Goal: Task Accomplishment & Management: Use online tool/utility

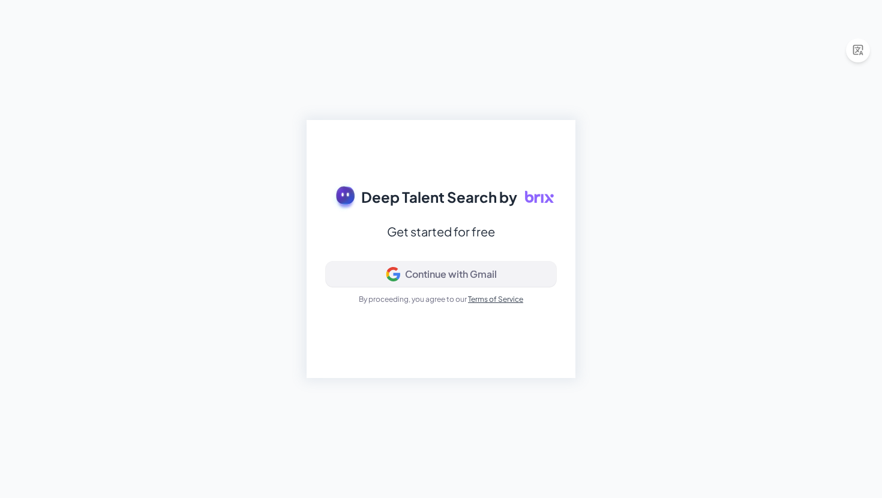
click at [482, 277] on div "Continue with Gmail" at bounding box center [451, 274] width 92 height 12
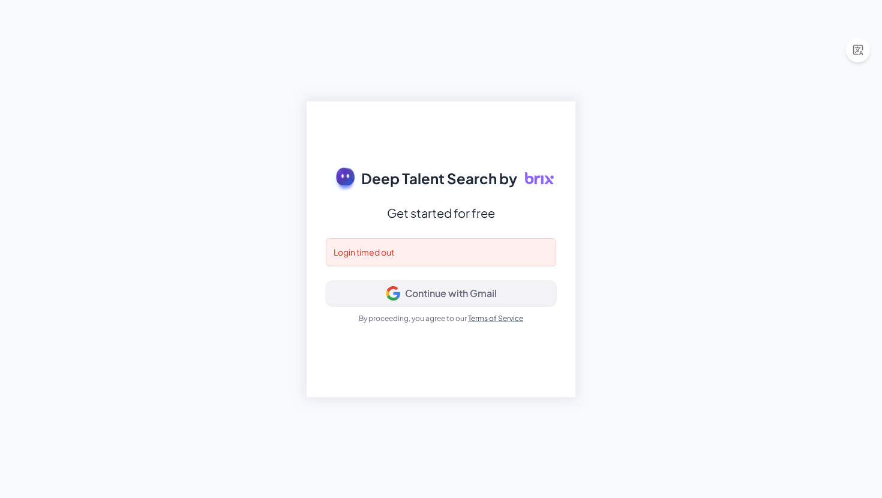
click at [412, 296] on div "Continue with Gmail" at bounding box center [451, 293] width 92 height 12
